Goal: Communication & Community: Answer question/provide support

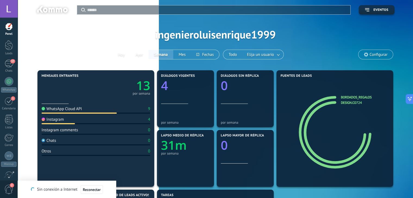
click at [6, 10] on div at bounding box center [9, 9] width 18 height 18
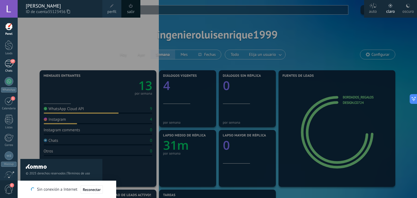
click at [7, 64] on div "37" at bounding box center [9, 64] width 9 height 8
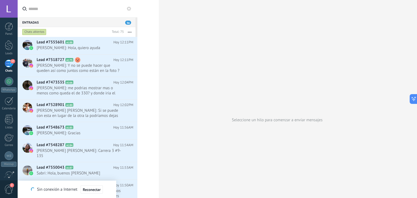
click at [131, 8] on button at bounding box center [129, 8] width 7 height 7
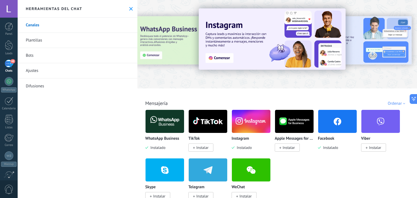
click at [130, 9] on icon at bounding box center [131, 9] width 4 height 4
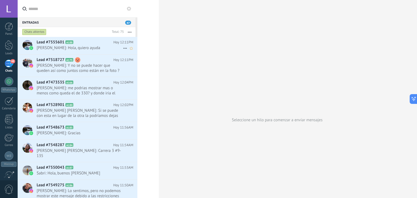
click at [101, 52] on div "Lead #7555601 A188 Hoy 12:11PM Luis Enrique G: Hola, quiero ayuda" at bounding box center [87, 45] width 101 height 17
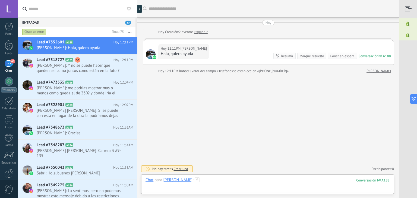
click at [216, 181] on div at bounding box center [267, 185] width 244 height 16
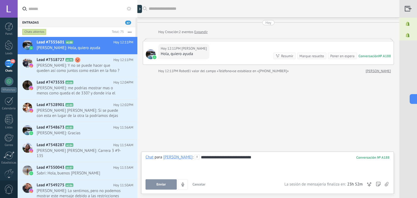
click at [164, 187] on button "Enviar" at bounding box center [160, 184] width 31 height 10
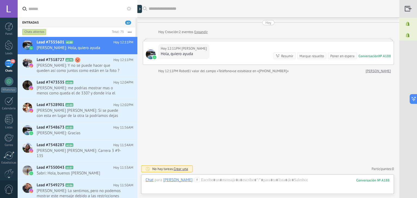
scroll to position [26, 0]
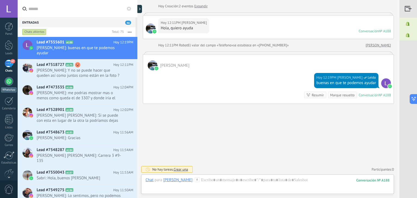
click at [9, 86] on link "WhatsApp" at bounding box center [9, 84] width 18 height 15
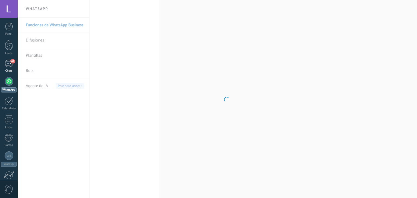
click at [9, 62] on div "47" at bounding box center [9, 64] width 9 height 8
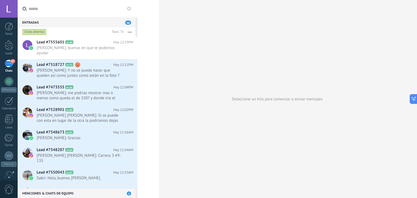
click at [128, 11] on button at bounding box center [129, 8] width 7 height 7
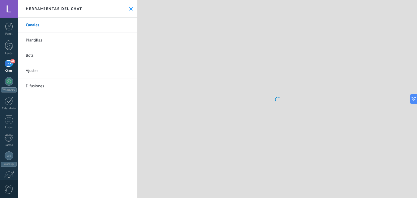
click at [129, 8] on use at bounding box center [131, 9] width 4 height 4
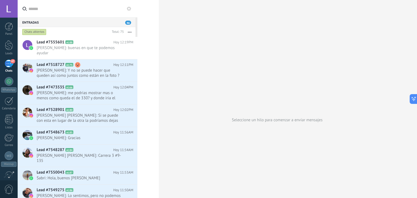
click at [129, 8] on icon at bounding box center [129, 9] width 4 height 4
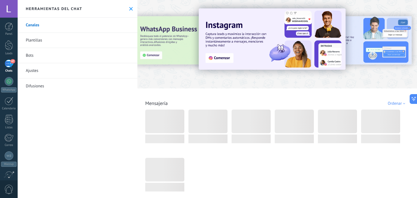
click at [36, 23] on link "Canales" at bounding box center [78, 25] width 120 height 15
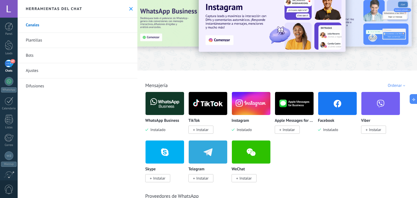
scroll to position [24, 0]
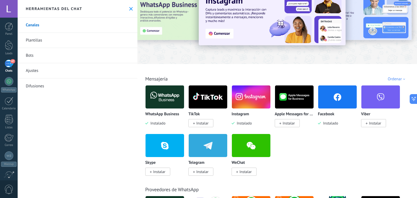
click at [246, 102] on img at bounding box center [251, 97] width 39 height 26
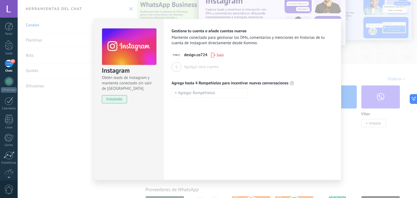
click at [221, 55] on span "Salir" at bounding box center [220, 55] width 7 height 4
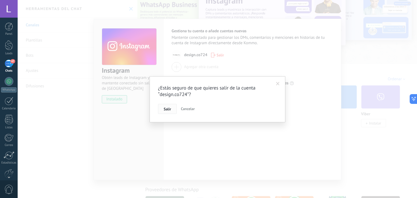
click at [170, 108] on span "Salir" at bounding box center [167, 109] width 7 height 4
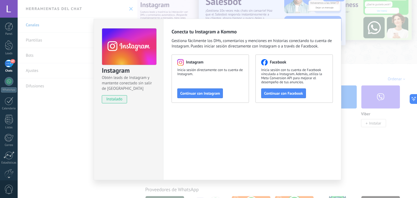
click at [9, 64] on div "47" at bounding box center [9, 64] width 9 height 8
